Goal: Information Seeking & Learning: Find specific page/section

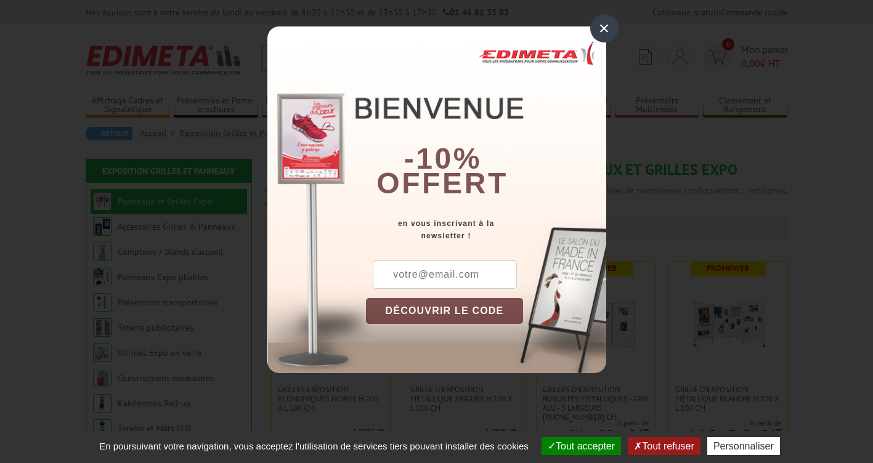
click at [605, 26] on div "×" at bounding box center [604, 28] width 28 height 28
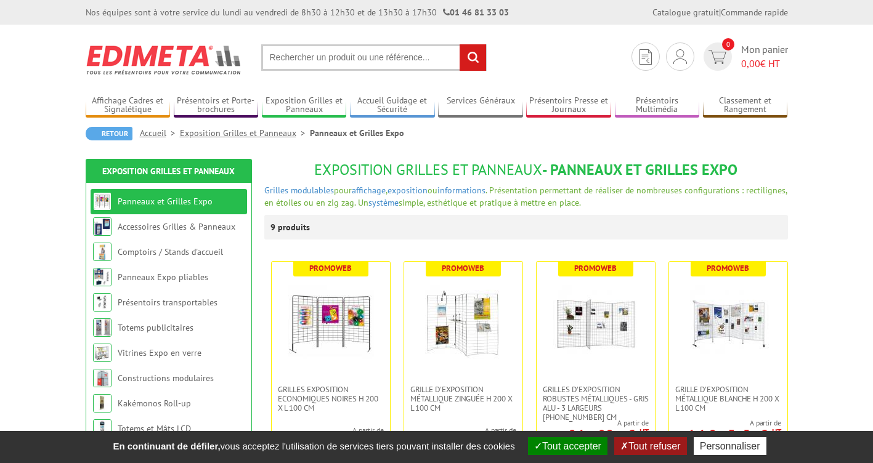
click at [298, 60] on input "text" at bounding box center [374, 57] width 226 height 26
type input "vitrine exterieure"
click at [479, 55] on input "rechercher" at bounding box center [473, 57] width 26 height 26
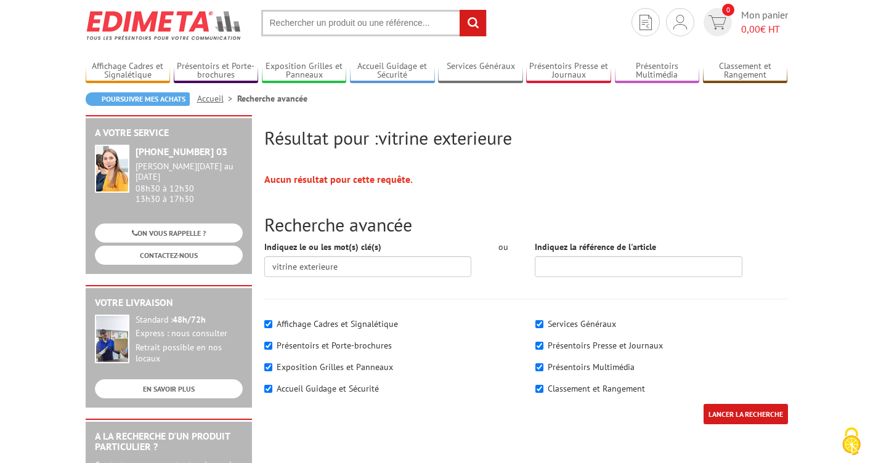
scroll to position [62, 0]
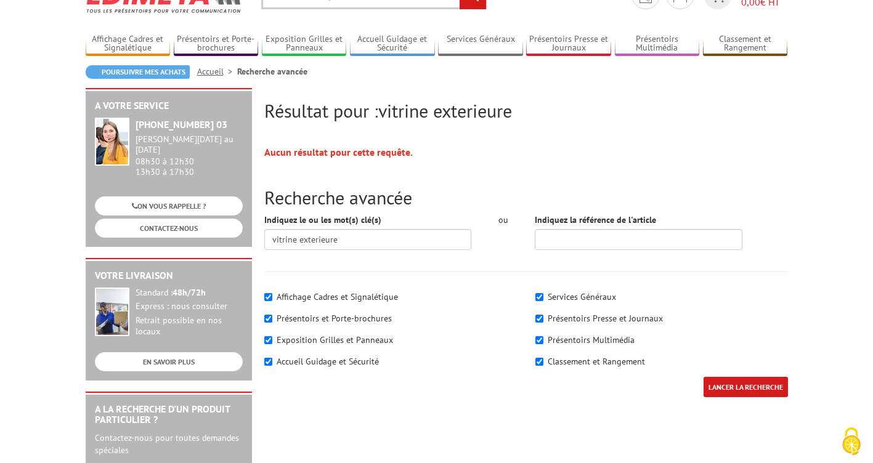
click at [346, 298] on label "Affichage Cadres et Signalétique" at bounding box center [337, 296] width 121 height 11
click at [272, 298] on input"] "Affichage Cadres et Signalétique" at bounding box center [268, 297] width 8 height 8
click at [346, 298] on label "Affichage Cadres et Signalétique" at bounding box center [337, 296] width 121 height 11
click at [272, 298] on input"] "Affichage Cadres et Signalétique" at bounding box center [268, 297] width 8 height 8
checkbox input"] "true"
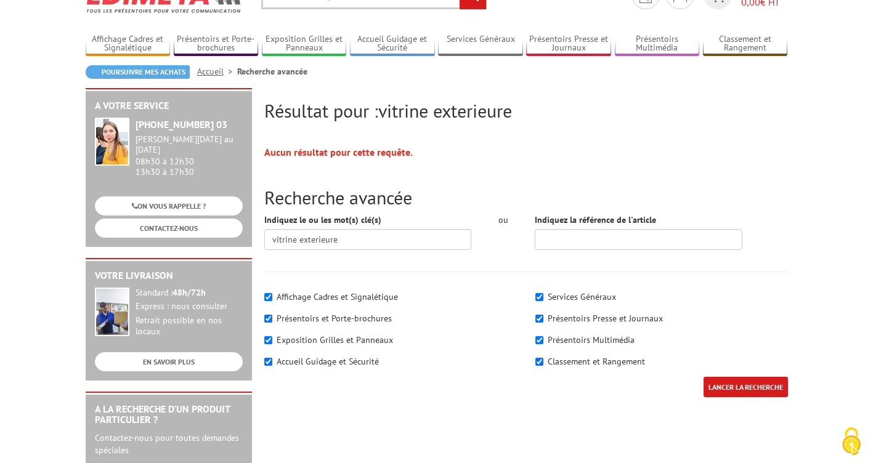
click at [741, 392] on input "LANCER LA RECHERCHE" at bounding box center [746, 387] width 84 height 20
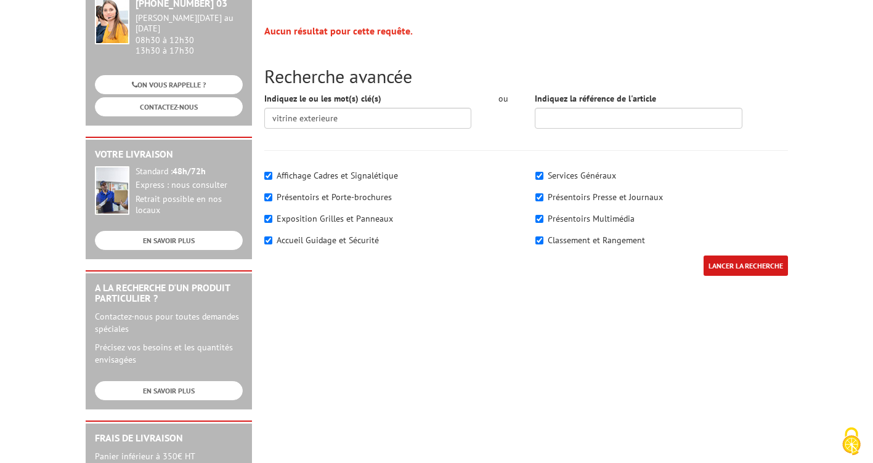
scroll to position [185, 0]
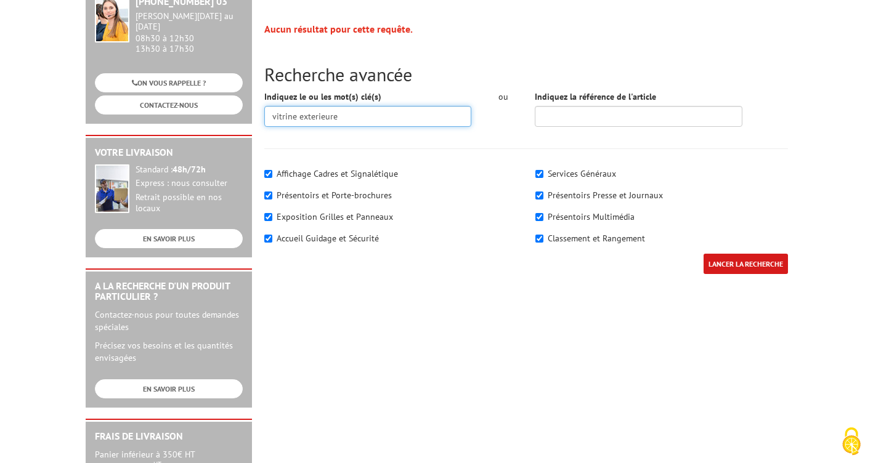
click at [356, 112] on input "vitrine exterieure" at bounding box center [368, 116] width 208 height 21
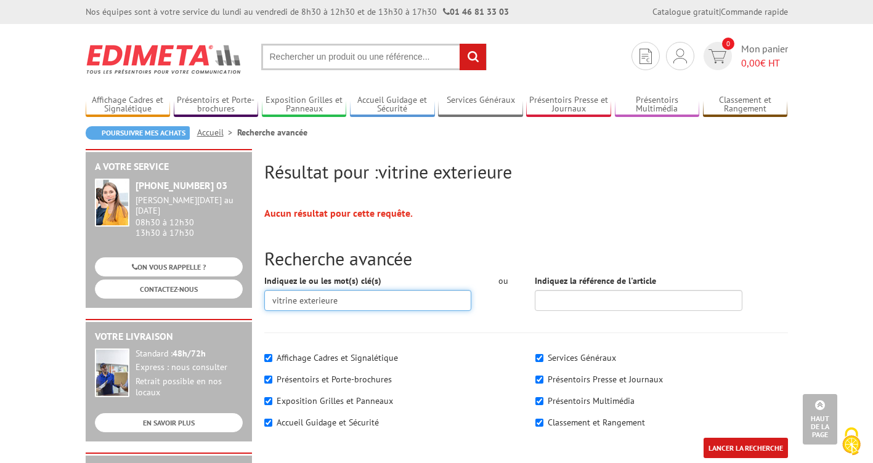
scroll to position [0, 0]
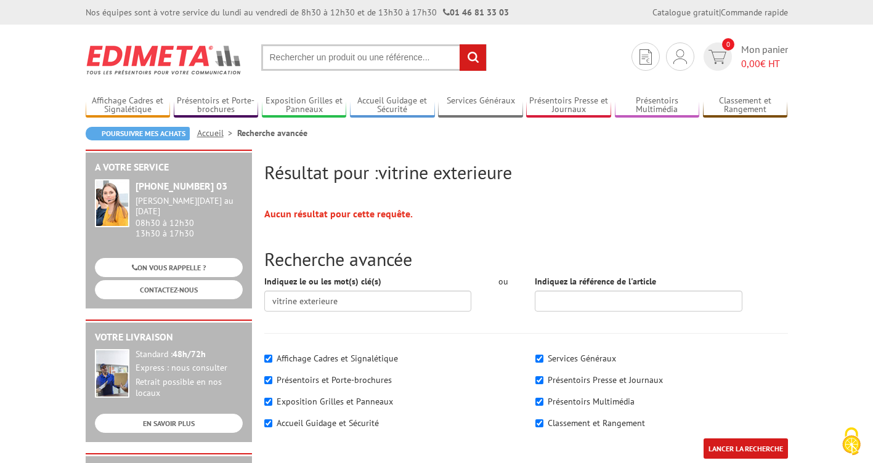
click at [316, 59] on input "text" at bounding box center [374, 57] width 226 height 26
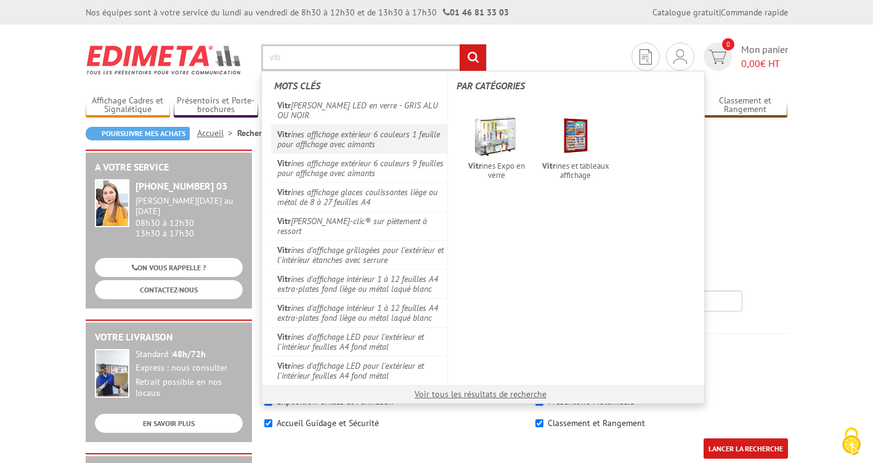
type input "vitr"
click at [351, 140] on link "Vitr ines affichage extérieur 6 couleurs 1 feuille pour affichage avec aimants" at bounding box center [359, 138] width 177 height 29
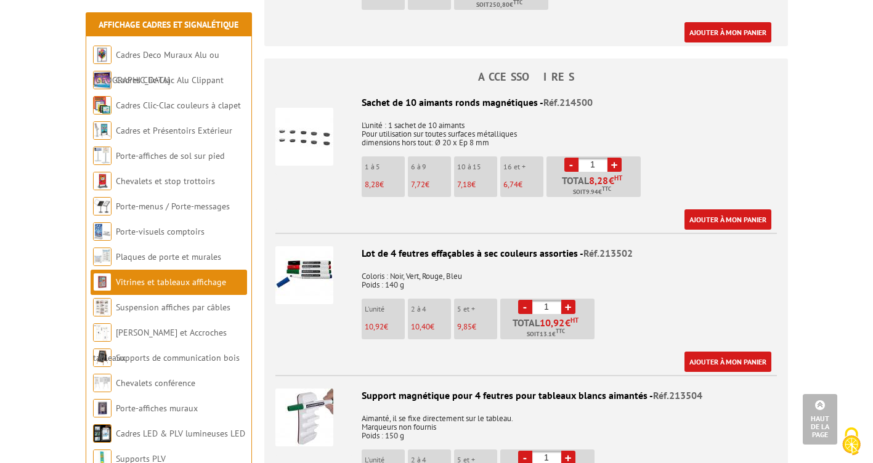
scroll to position [1171, 0]
